Goal: Task Accomplishment & Management: Use online tool/utility

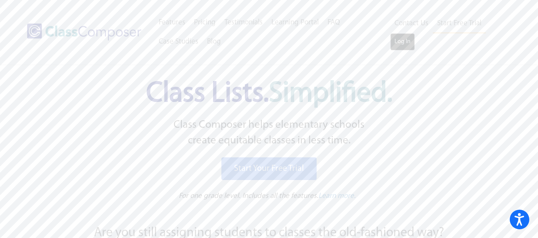
click at [403, 47] on link "Log In" at bounding box center [402, 41] width 25 height 17
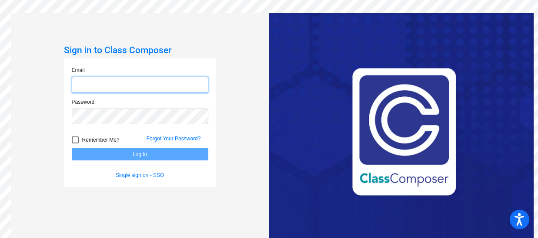
type input "kober@hershey.k12.pa.us"
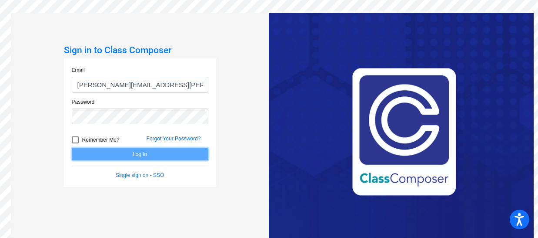
click at [152, 160] on button "Log In" at bounding box center [140, 154] width 137 height 13
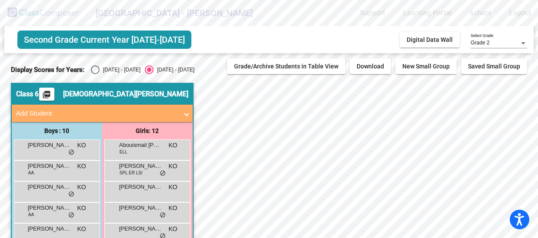
click at [101, 67] on div "2024 - 2025" at bounding box center [120, 70] width 41 height 8
click at [95, 74] on input "2024 - 2025" at bounding box center [95, 74] width 0 height 0
radio input "true"
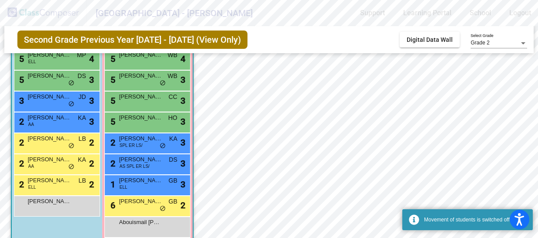
scroll to position [149, 0]
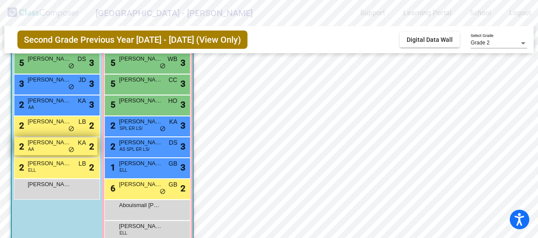
click at [39, 148] on div "2 Daniel Popjes AA KA lock do_not_disturb_alt 2" at bounding box center [55, 146] width 83 height 18
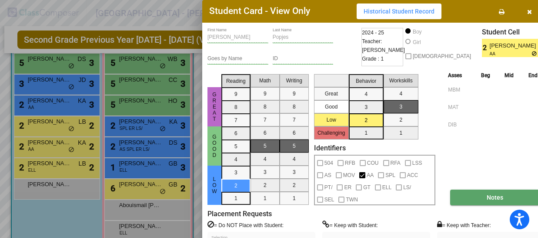
click at [473, 200] on button "Notes" at bounding box center [494, 197] width 89 height 16
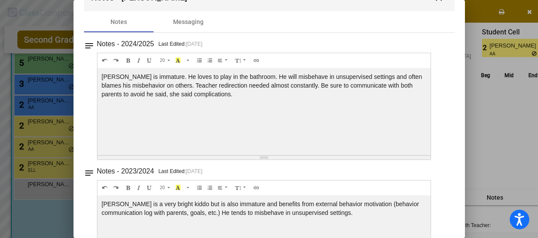
scroll to position [0, 0]
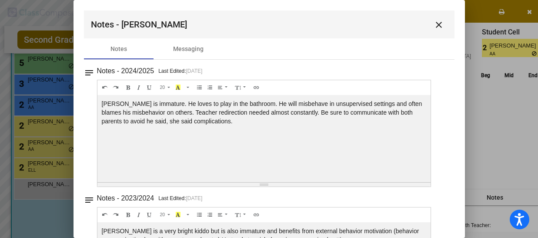
click at [434, 21] on mat-icon "close" at bounding box center [439, 25] width 10 height 10
